Goal: Information Seeking & Learning: Understand process/instructions

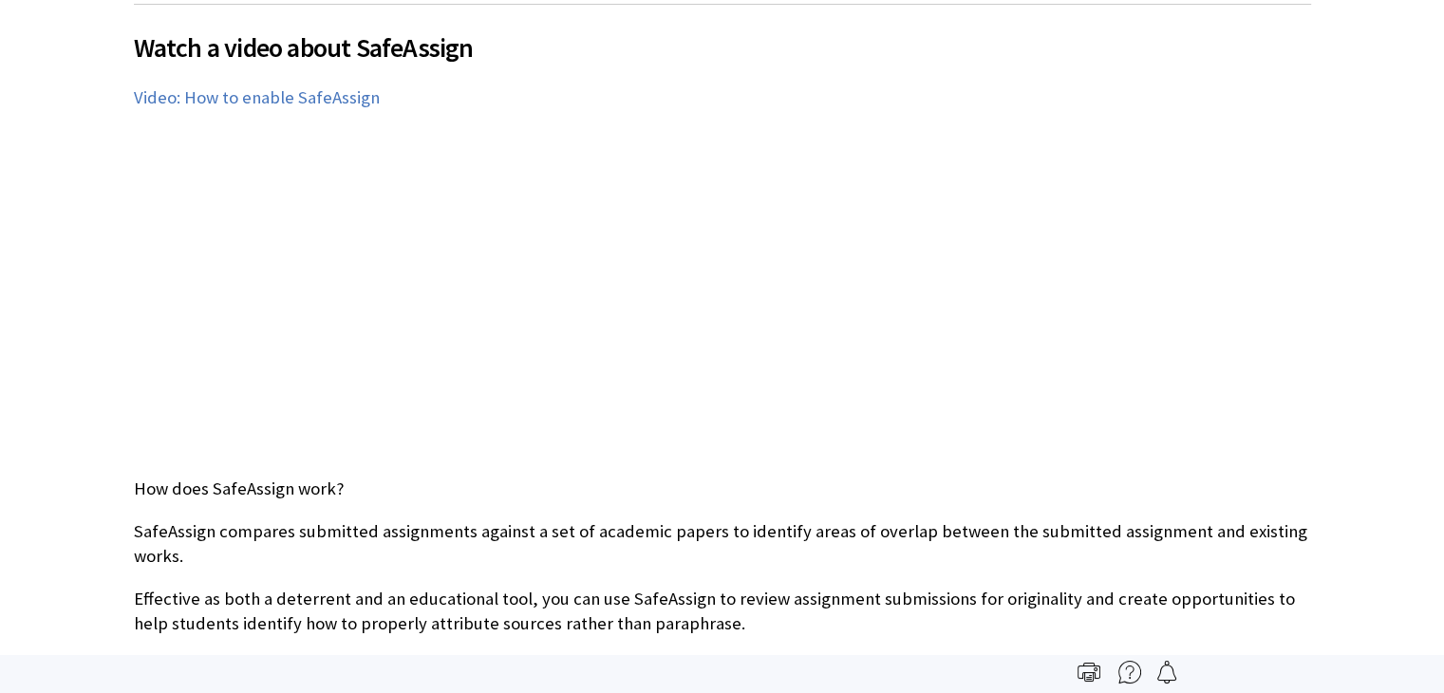
scroll to position [2278, 0]
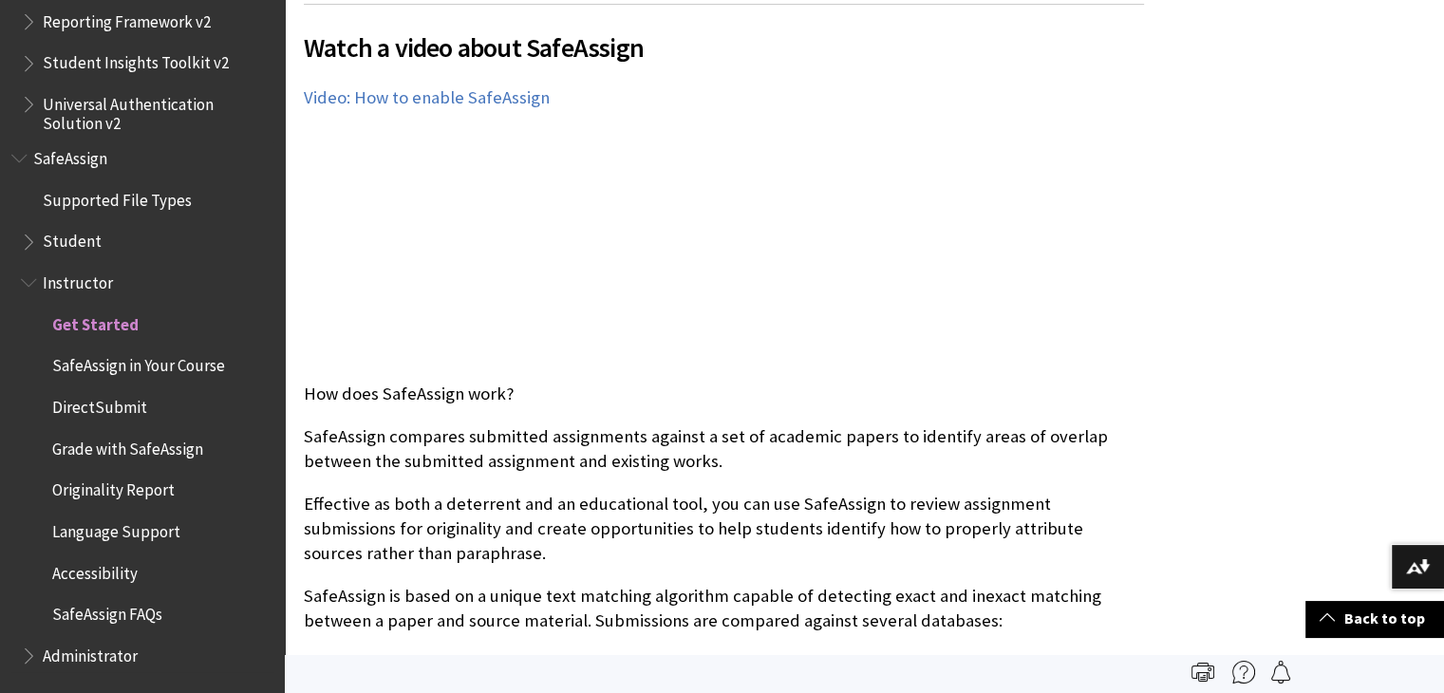
click at [40, 234] on span "Book outline for Blackboard SafeAssign" at bounding box center [31, 238] width 20 height 24
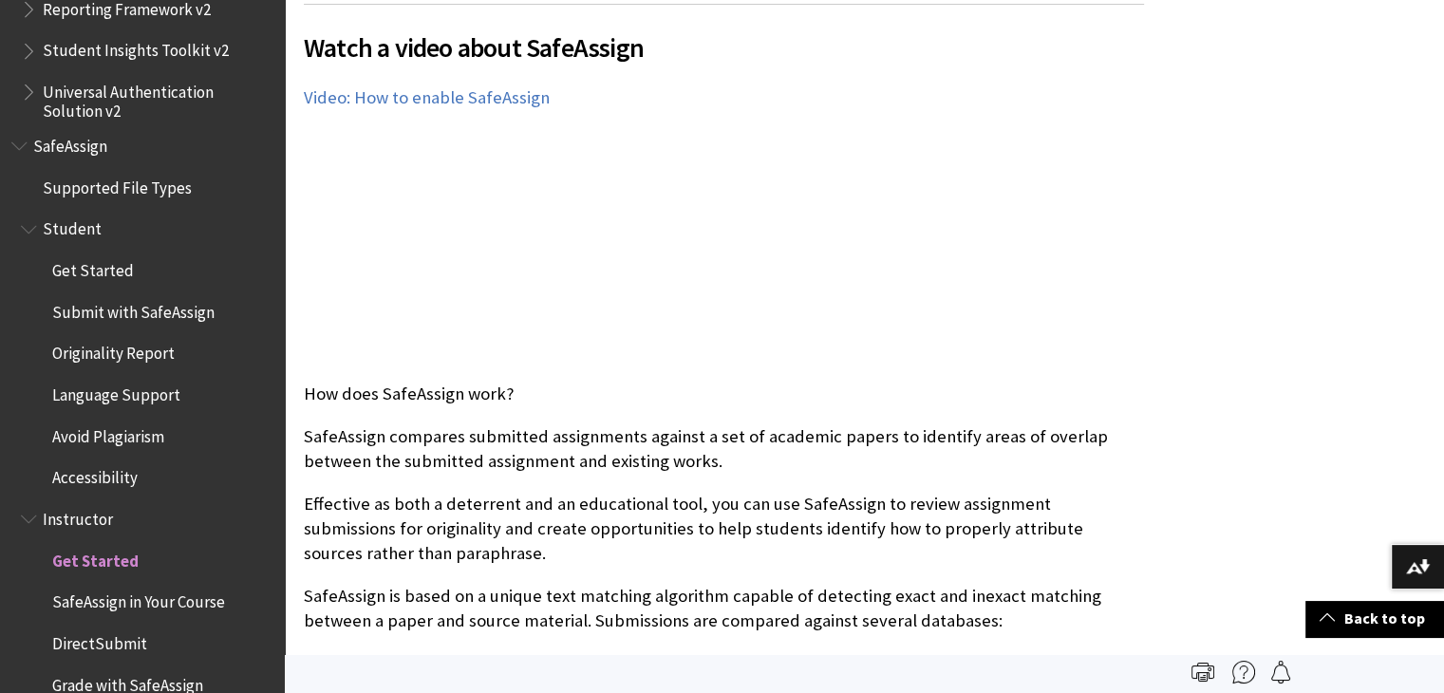
click at [102, 280] on span "Get Started" at bounding box center [93, 267] width 82 height 26
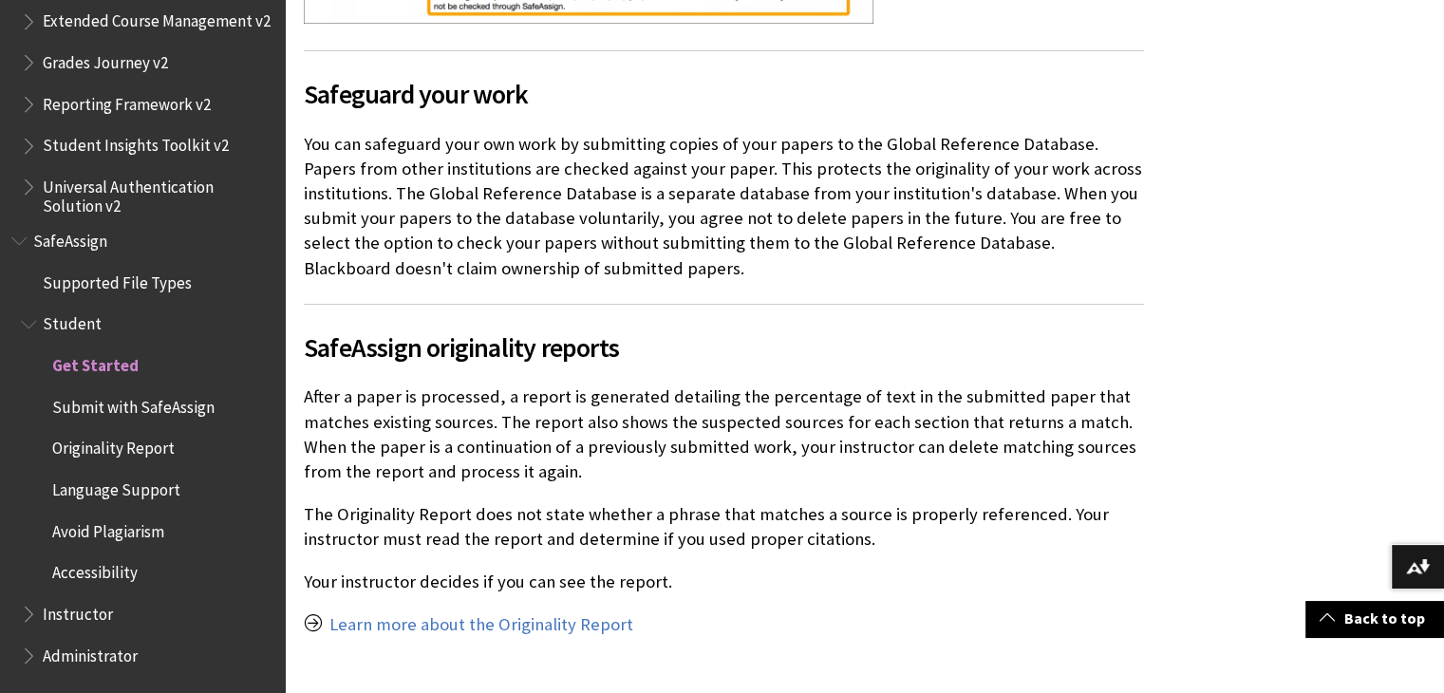
scroll to position [1211, 0]
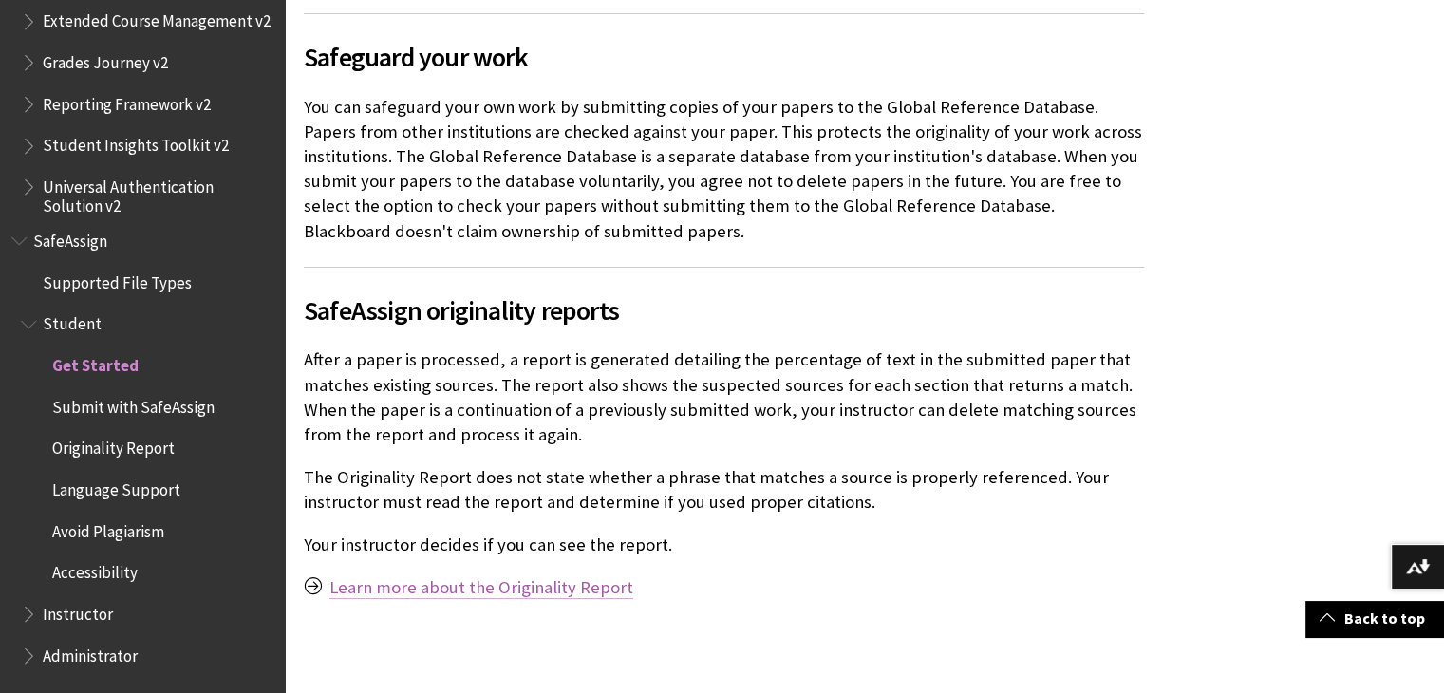
click at [543, 597] on link "Learn more about the Originality Report" at bounding box center [481, 587] width 304 height 23
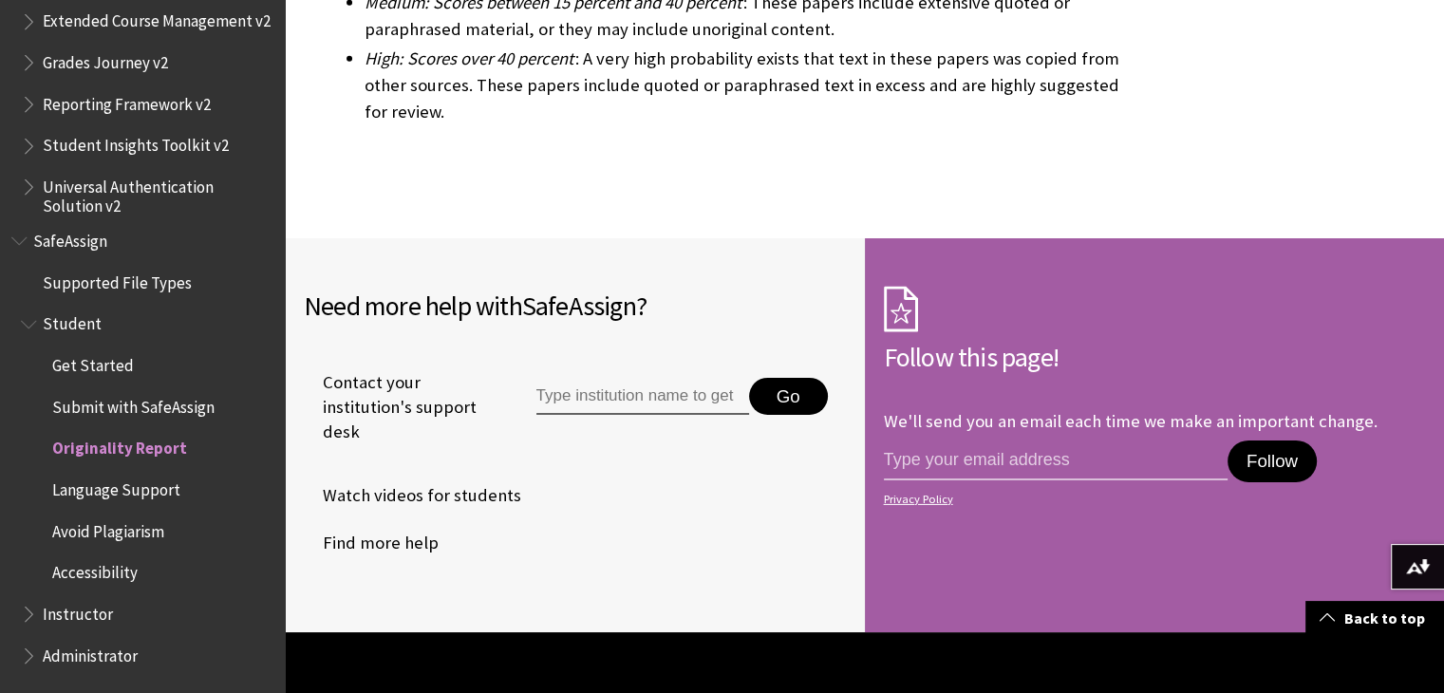
scroll to position [6060, 0]
